Goal: Ask a question

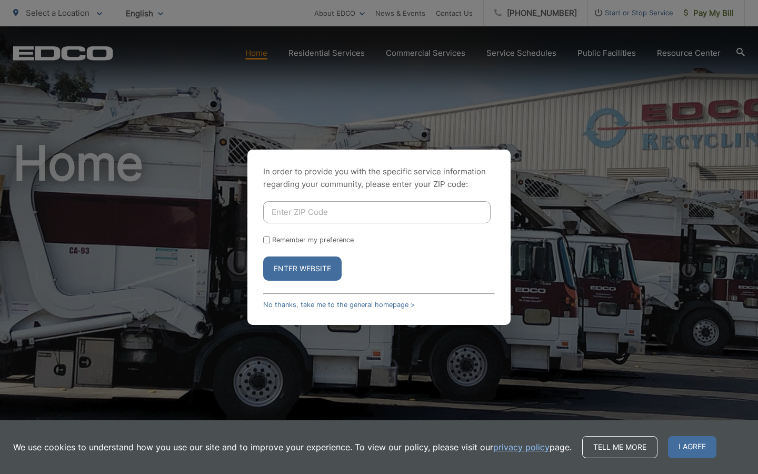
click at [281, 210] on input "Enter ZIP Code" at bounding box center [376, 212] width 227 height 22
type input "92028"
click at [266, 243] on div "Remember my preference" at bounding box center [379, 240] width 232 height 8
click at [281, 266] on button "Enter Website" at bounding box center [302, 268] width 78 height 24
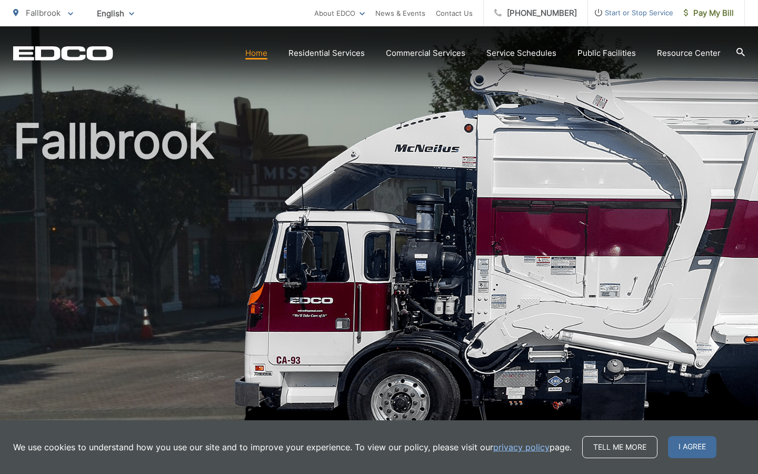
scroll to position [27, 0]
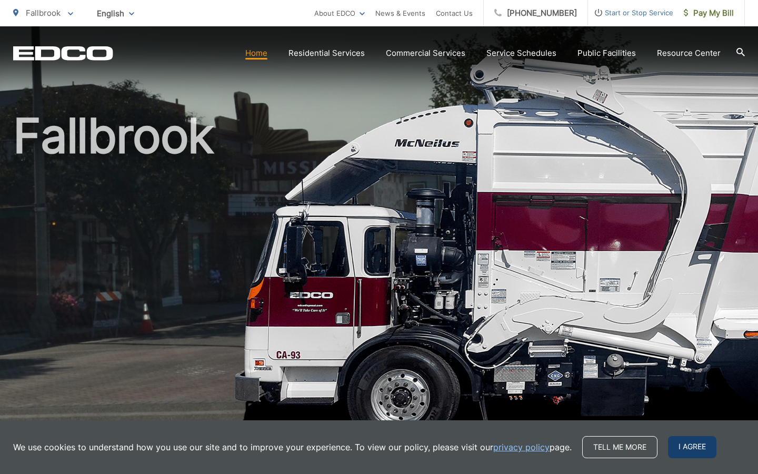
click at [690, 440] on span "I agree" at bounding box center [692, 447] width 48 height 22
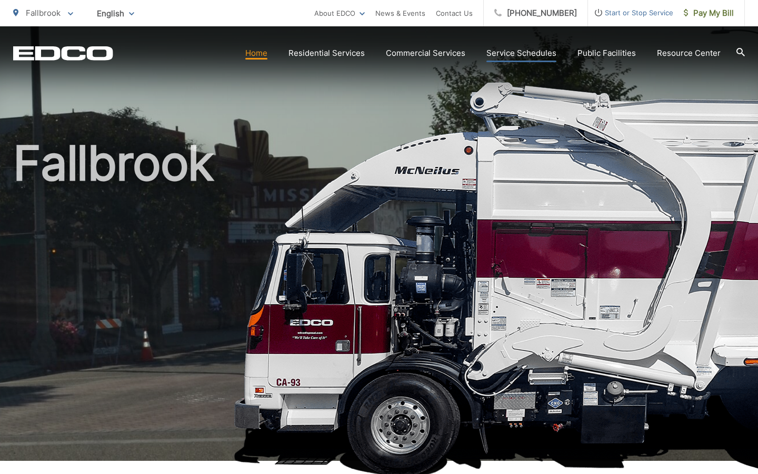
click at [507, 49] on link "Service Schedules" at bounding box center [521, 53] width 70 height 13
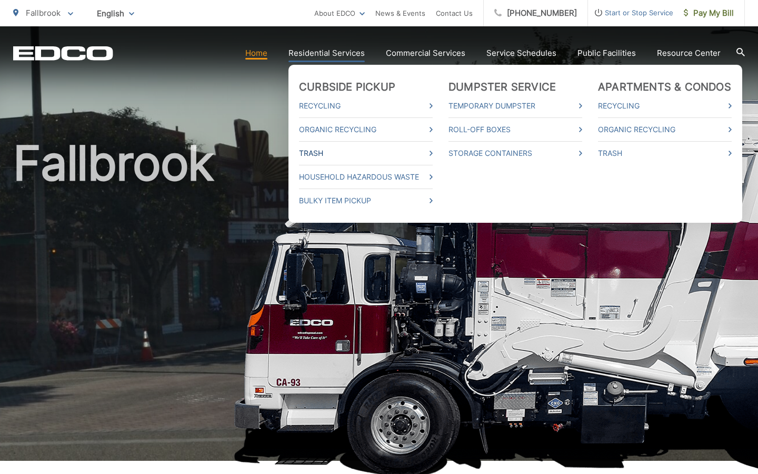
click at [433, 154] on icon at bounding box center [430, 153] width 3 height 5
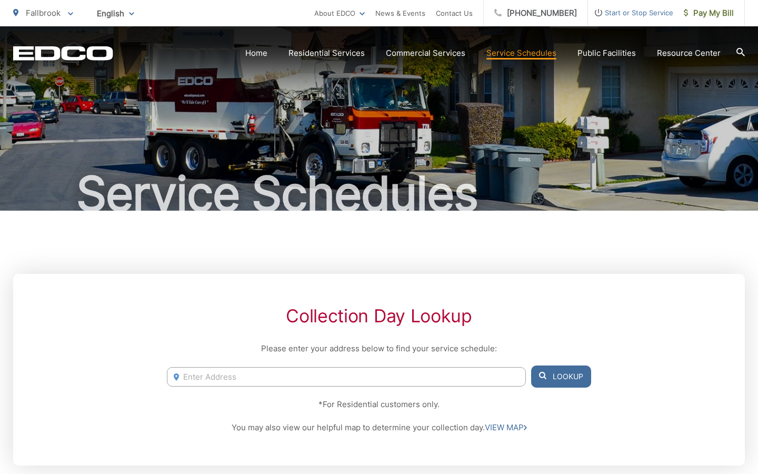
click at [740, 51] on icon at bounding box center [740, 52] width 8 height 8
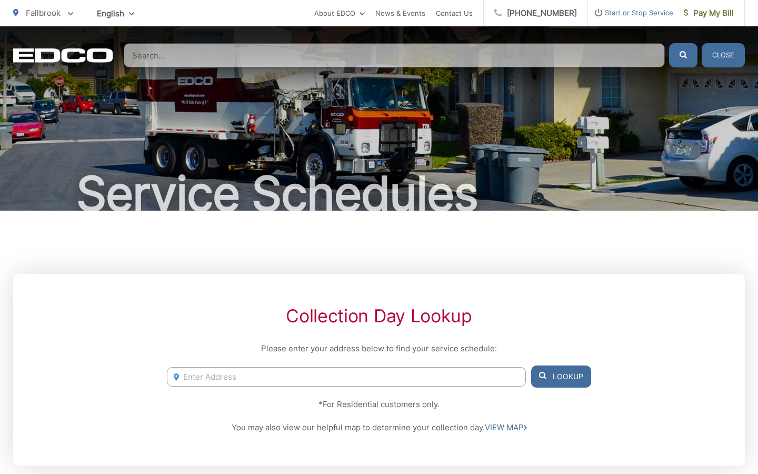
click at [195, 58] on input "Search" at bounding box center [394, 55] width 541 height 24
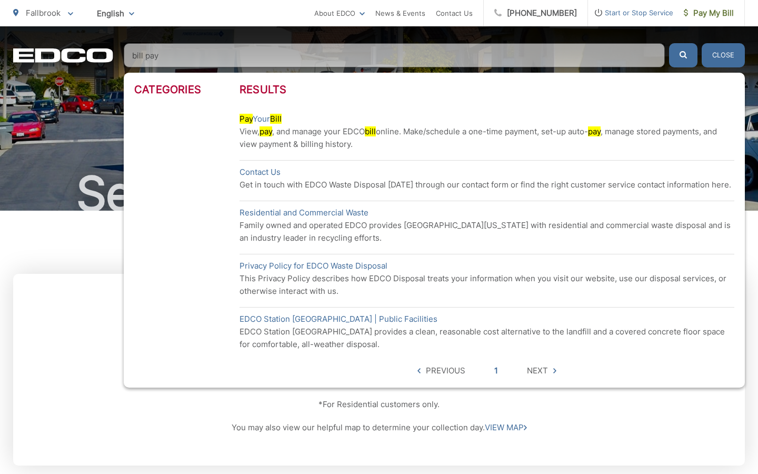
type input "bill pay"
click at [249, 125] on p "View, pay , and manage your EDCO bill online. Make/schedule a one-time payment,…" at bounding box center [486, 137] width 495 height 25
click at [550, 372] on span "Next" at bounding box center [541, 370] width 29 height 13
click at [600, 133] on mark "pay" at bounding box center [594, 131] width 13 height 10
click at [537, 370] on span "Next" at bounding box center [537, 370] width 21 height 13
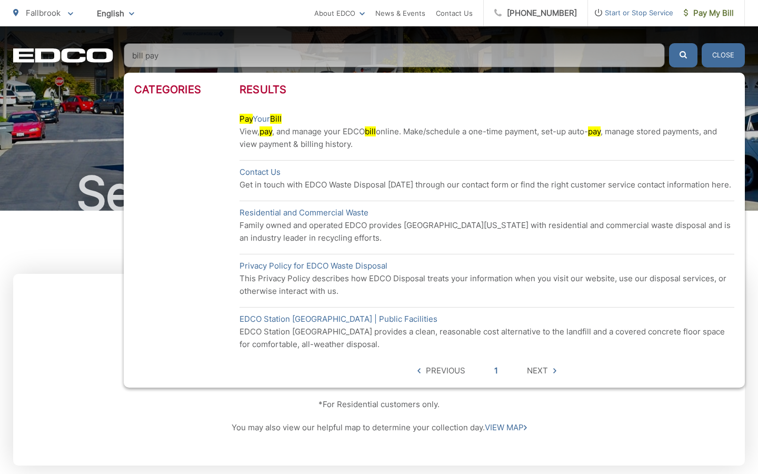
click at [686, 56] on icon "submit" at bounding box center [682, 54] width 7 height 7
click at [718, 57] on button "Close" at bounding box center [722, 55] width 43 height 24
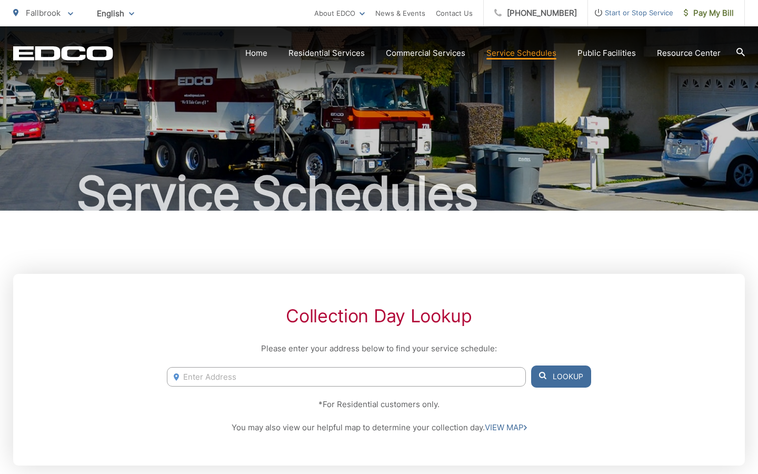
click at [119, 16] on span "English" at bounding box center [115, 13] width 53 height 18
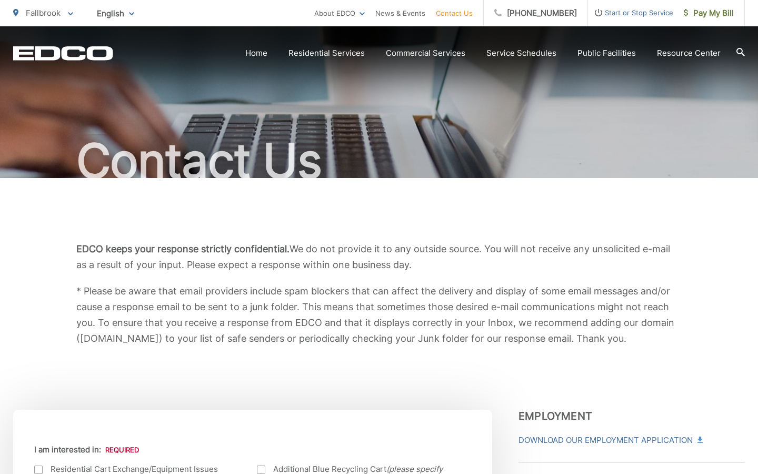
scroll to position [37, 0]
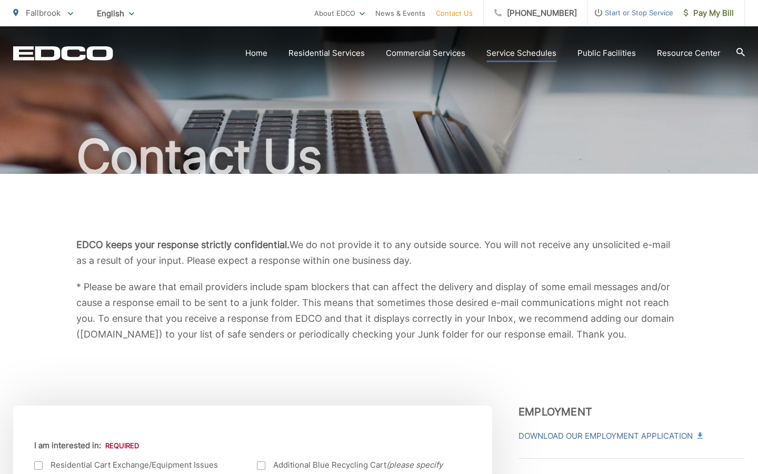
click at [526, 52] on link "Service Schedules" at bounding box center [521, 53] width 70 height 13
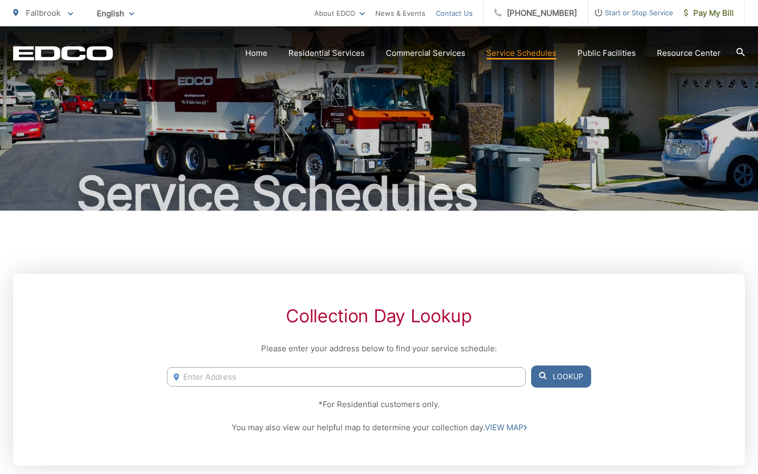
click at [452, 12] on link "Contact Us" at bounding box center [454, 13] width 37 height 13
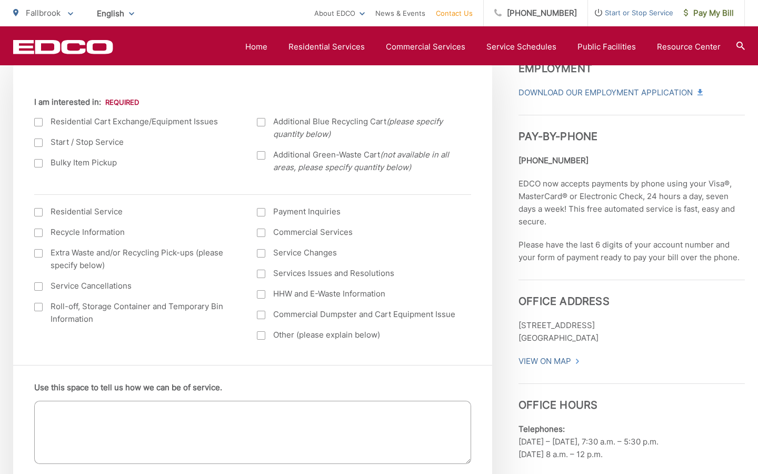
scroll to position [380, 0]
click at [264, 213] on div at bounding box center [261, 212] width 8 height 8
click at [0, 0] on input "Payment Inquiries" at bounding box center [0, 0] width 0 height 0
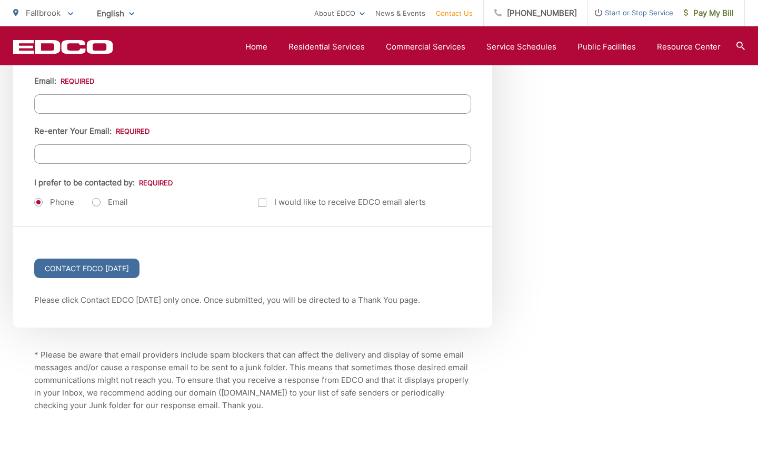
scroll to position [1356, 0]
click at [97, 202] on label "Email" at bounding box center [110, 203] width 36 height 11
radio input "true"
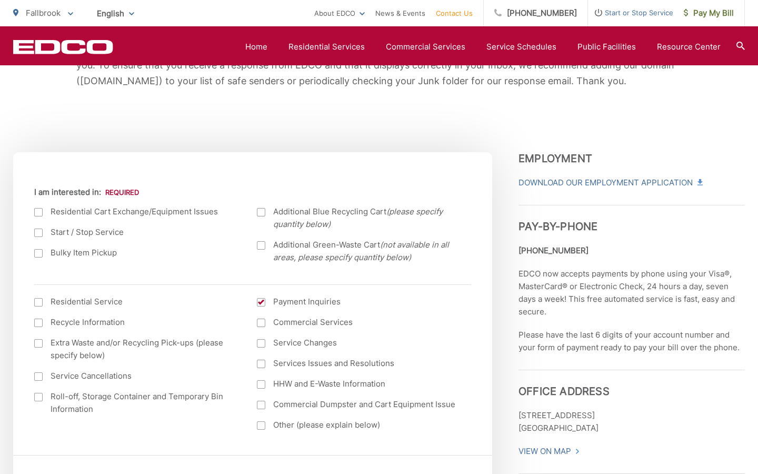
scroll to position [290, 0]
